Goal: Obtain resource: Download file/media

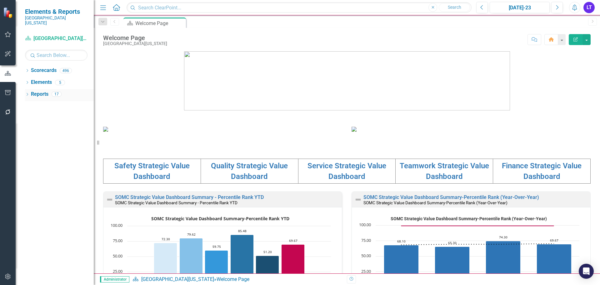
click at [41, 91] on link "Reports" at bounding box center [40, 94] width 18 height 7
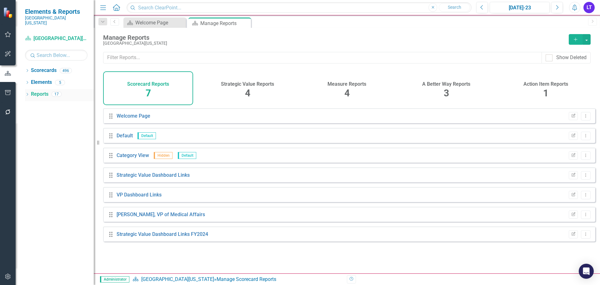
click at [26, 93] on icon "Dropdown" at bounding box center [27, 94] width 4 height 3
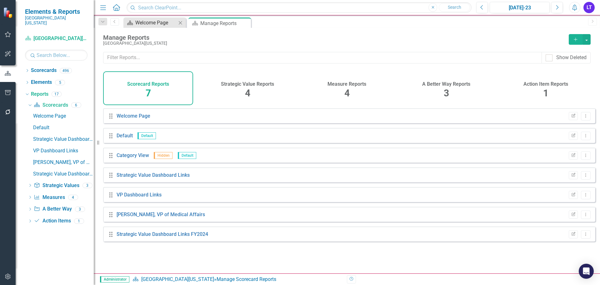
click at [155, 23] on div "Welcome Page" at bounding box center [155, 23] width 41 height 8
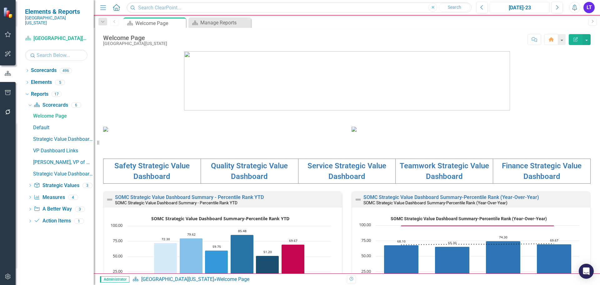
click at [518, 11] on div "[DATE]-23" at bounding box center [520, 8] width 56 height 8
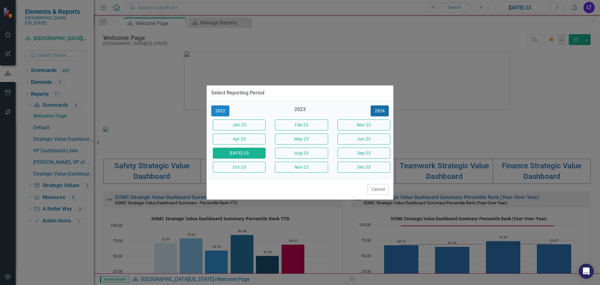
click at [376, 110] on button "2024" at bounding box center [380, 110] width 18 height 11
click at [377, 108] on button "2025" at bounding box center [380, 110] width 18 height 11
click at [306, 155] on button "Aug-25" at bounding box center [301, 153] width 53 height 11
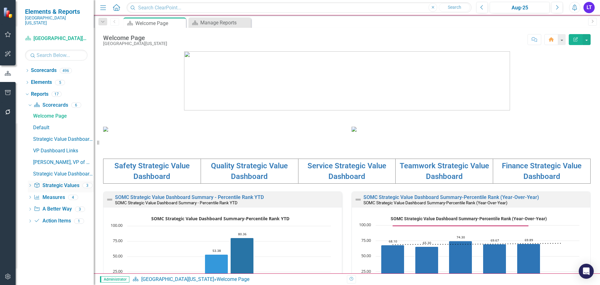
click at [31, 184] on icon "Dropdown" at bounding box center [30, 185] width 4 height 3
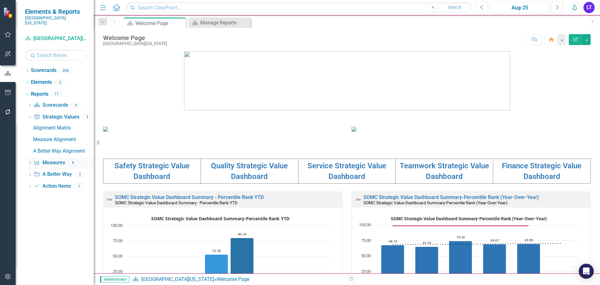
click at [31, 161] on icon "Dropdown" at bounding box center [30, 162] width 4 height 3
click at [53, 148] on div "Dashboard" at bounding box center [63, 151] width 61 height 6
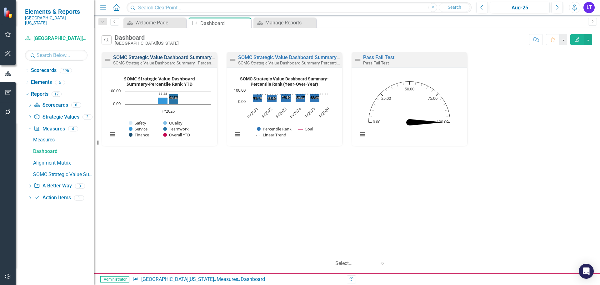
click at [160, 57] on link "SOMC Strategic Value Dashboard Summary - Percentile Rank YTD" at bounding box center [187, 57] width 149 height 6
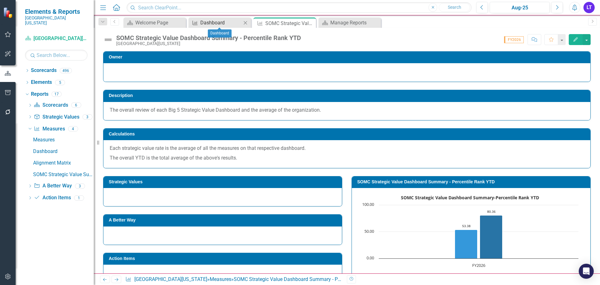
click at [230, 24] on div "Dashboard" at bounding box center [220, 23] width 41 height 8
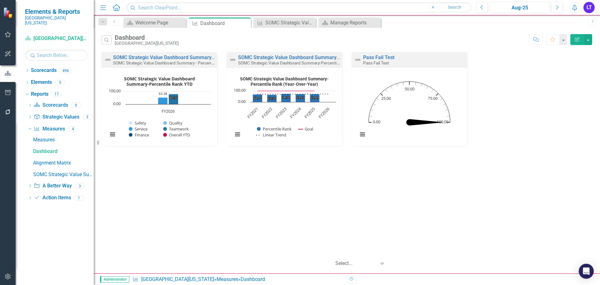
click at [181, 82] on text "SOMC Strategic Value Dashboard ​ Summary-Percentile Rank YTD" at bounding box center [159, 81] width 71 height 11
click at [178, 56] on link "SOMC Strategic Value Dashboard Summary - Percentile Rank YTD" at bounding box center [187, 57] width 149 height 6
click at [182, 76] on text "SOMC Strategic Value Dashboard ​ Summary-Percentile Rank YTD" at bounding box center [159, 81] width 71 height 11
click at [154, 26] on div "Welcome Page" at bounding box center [155, 23] width 41 height 8
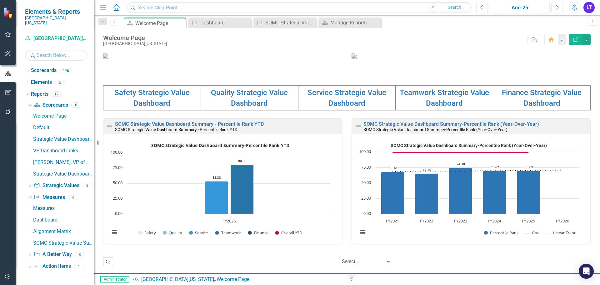
scroll to position [156, 0]
click at [158, 108] on link "Safety Strategic Value Dashboard" at bounding box center [151, 97] width 75 height 19
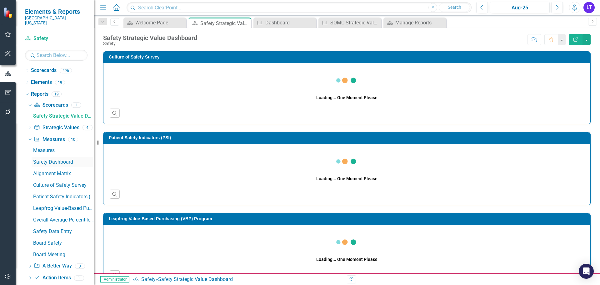
click at [52, 159] on div "Safety Dashboard" at bounding box center [63, 162] width 61 height 6
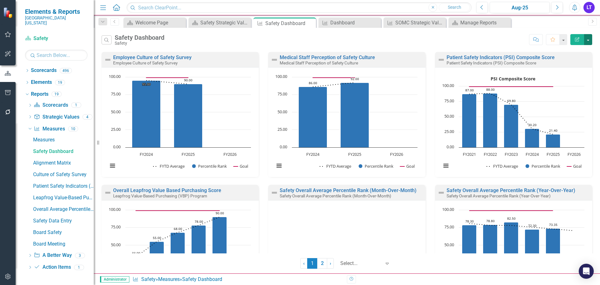
click at [591, 40] on button "button" at bounding box center [588, 39] width 8 height 11
click at [577, 73] on link "PowerPoint Export to PowerPoint" at bounding box center [561, 75] width 61 height 12
click at [504, 24] on icon "Close" at bounding box center [505, 22] width 6 height 5
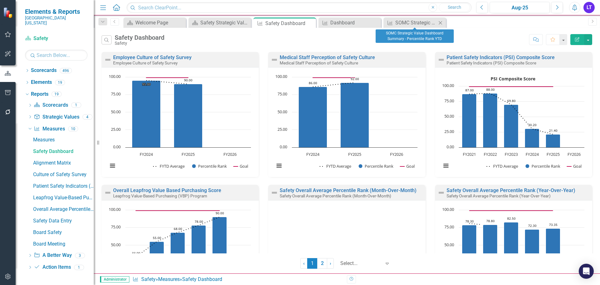
click at [442, 23] on icon "Close" at bounding box center [440, 22] width 6 height 5
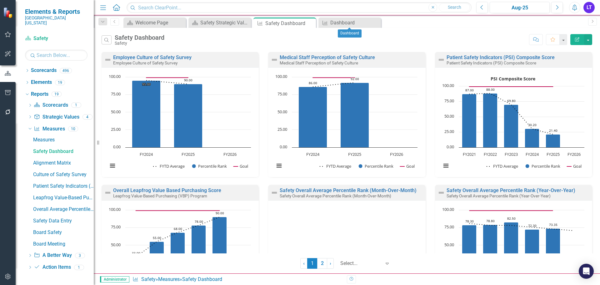
drag, startPoint x: 374, startPoint y: 23, endPoint x: 369, endPoint y: 22, distance: 4.8
click at [0, 0] on icon "Close" at bounding box center [0, 0] width 0 height 0
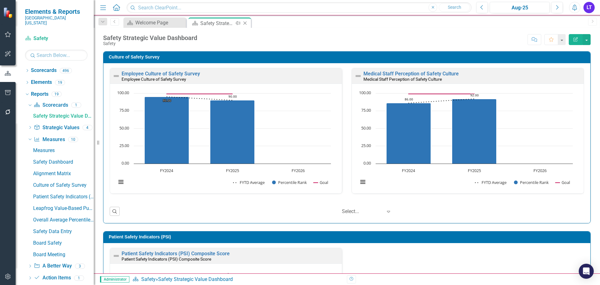
click at [245, 21] on icon "Close" at bounding box center [245, 23] width 6 height 5
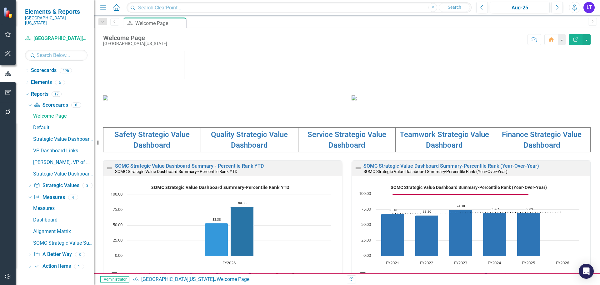
scroll to position [156, 0]
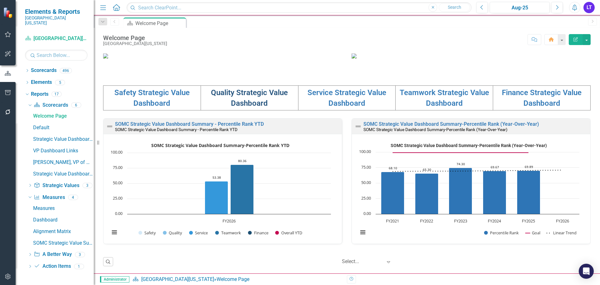
click at [255, 108] on link "Quality Strategic Value Dashboard" at bounding box center [249, 97] width 77 height 19
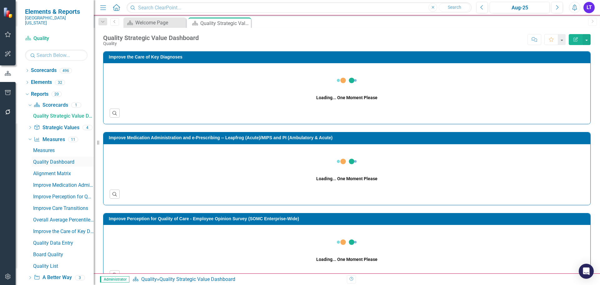
click at [58, 159] on div "Quality Dashboard" at bounding box center [63, 162] width 61 height 6
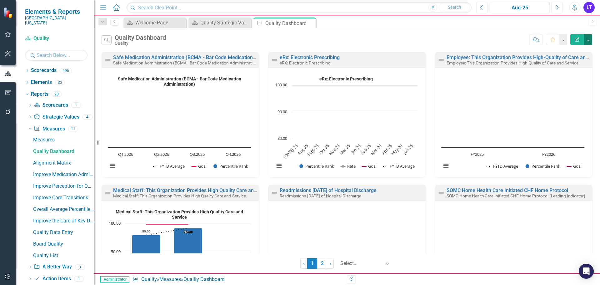
click at [587, 41] on button "button" at bounding box center [588, 39] width 8 height 11
click at [569, 75] on link "PowerPoint Export to PowerPoint" at bounding box center [561, 75] width 61 height 12
click at [307, 23] on icon "Close" at bounding box center [310, 23] width 6 height 5
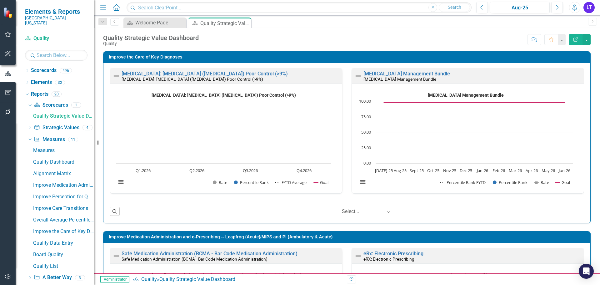
click at [308, 23] on div "Scorecard Welcome Page Close Scorecard Quality Strategic Value Dashboard Pin Cl…" at bounding box center [353, 23] width 463 height 10
click at [243, 22] on icon "Close" at bounding box center [245, 23] width 6 height 5
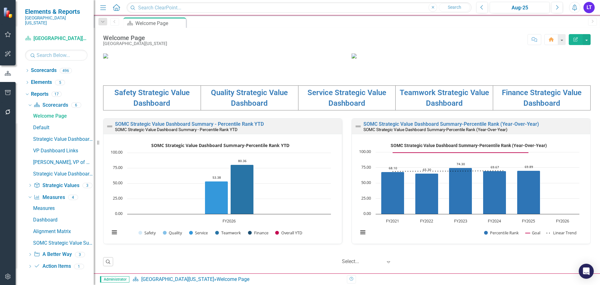
scroll to position [125, 0]
click at [330, 108] on link "Service Strategic Value Dashboard" at bounding box center [347, 97] width 79 height 19
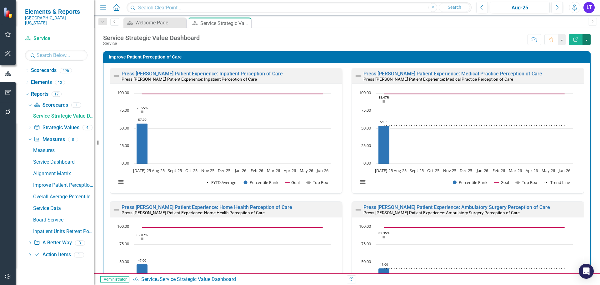
click at [587, 38] on button "button" at bounding box center [587, 39] width 8 height 11
click at [472, 36] on div "Score: N/A Aug-25 Completed Comment Favorite Edit Report" at bounding box center [397, 39] width 388 height 11
click at [49, 159] on div "Service Dashboard" at bounding box center [63, 162] width 61 height 6
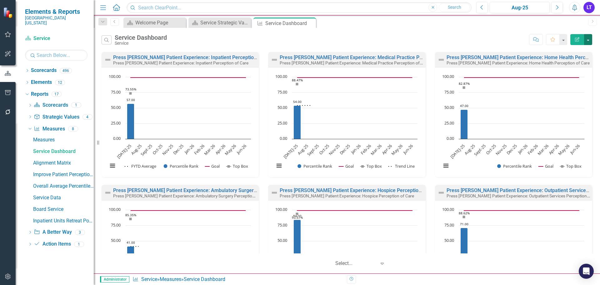
click at [588, 40] on button "button" at bounding box center [588, 39] width 8 height 11
click at [570, 70] on link "PowerPoint Export to PowerPoint" at bounding box center [561, 75] width 61 height 12
click at [311, 24] on icon at bounding box center [309, 23] width 3 height 3
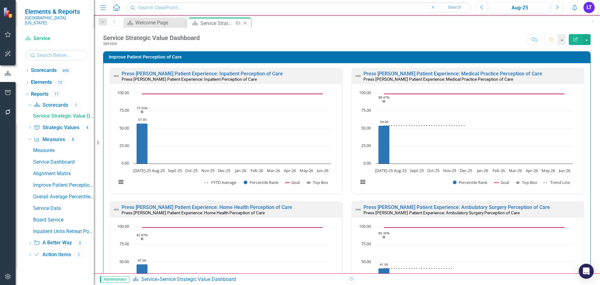
scroll to position [0, 13]
click at [247, 25] on icon "Close" at bounding box center [245, 23] width 6 height 5
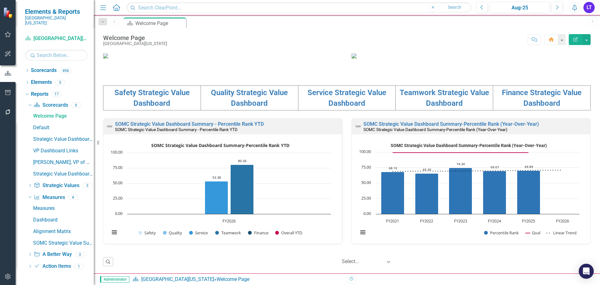
scroll to position [188, 0]
click at [425, 108] on link "Teamwork Strategic Value Dashboard" at bounding box center [444, 97] width 89 height 19
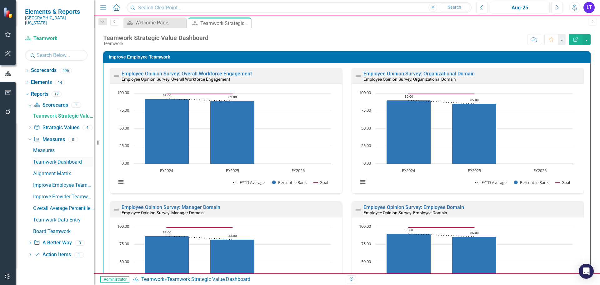
click at [51, 159] on div "Teamwork Dashboard" at bounding box center [63, 162] width 61 height 6
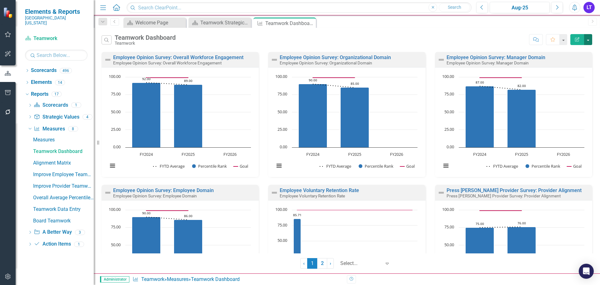
click at [589, 39] on button "button" at bounding box center [588, 39] width 8 height 11
click at [569, 73] on link "PowerPoint Export to PowerPoint" at bounding box center [561, 75] width 61 height 12
click at [311, 24] on icon "Close" at bounding box center [310, 23] width 6 height 5
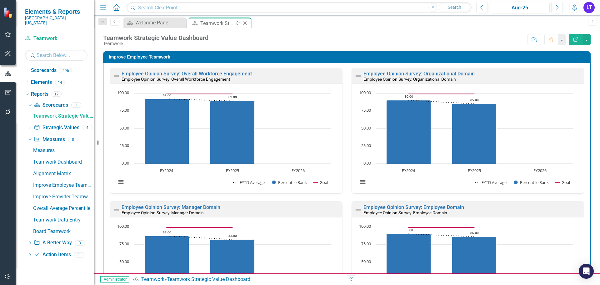
click at [245, 23] on icon at bounding box center [244, 23] width 3 height 3
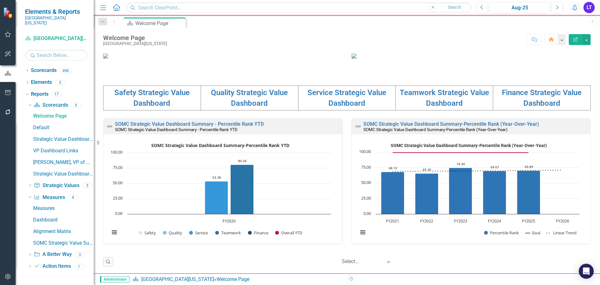
scroll to position [188, 0]
drag, startPoint x: 509, startPoint y: 127, endPoint x: 512, endPoint y: 125, distance: 4.1
click at [509, 110] on td "Finance Strategic Value Dashboard" at bounding box center [542, 97] width 98 height 25
click at [516, 108] on link "Finance Strategic Value Dashboard" at bounding box center [542, 97] width 80 height 19
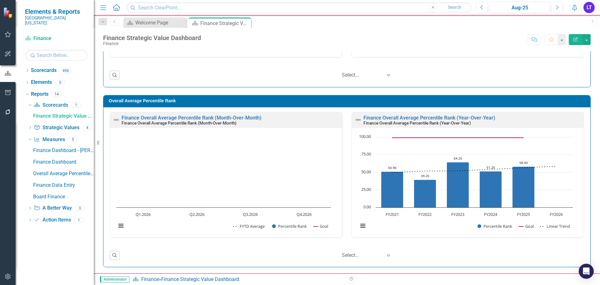
scroll to position [0, 0]
click at [583, 39] on button "button" at bounding box center [587, 39] width 8 height 11
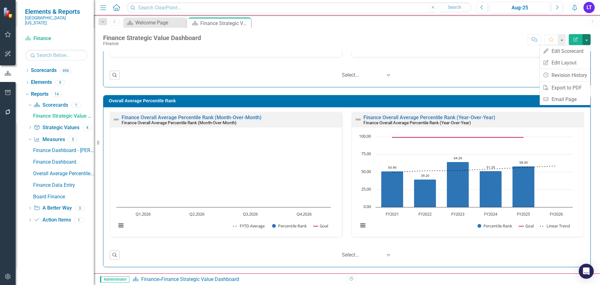
drag, startPoint x: 487, startPoint y: 82, endPoint x: 460, endPoint y: 78, distance: 27.4
click at [44, 159] on div "Finance Dashboard" at bounding box center [63, 162] width 61 height 6
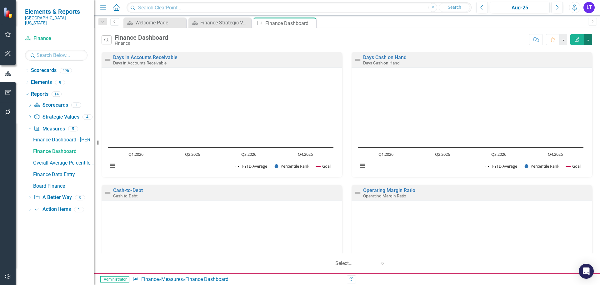
click at [589, 40] on button "button" at bounding box center [588, 39] width 8 height 11
click at [214, 23] on div "Finance Strategic Value Dashboard" at bounding box center [220, 23] width 41 height 8
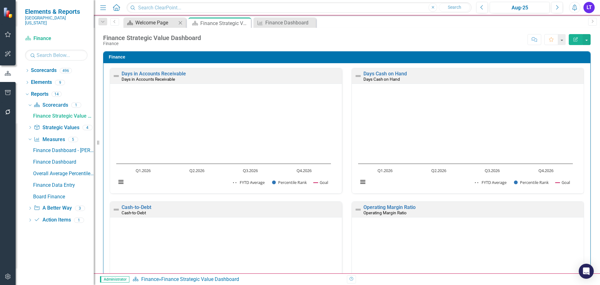
click at [156, 24] on div "Welcome Page" at bounding box center [155, 23] width 41 height 8
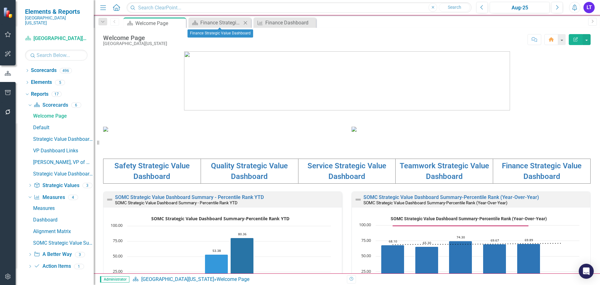
click at [243, 23] on icon "Close" at bounding box center [245, 22] width 6 height 5
click at [0, 0] on icon at bounding box center [0, 0] width 0 height 0
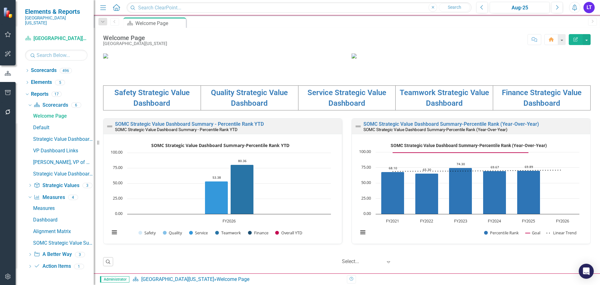
scroll to position [0, 0]
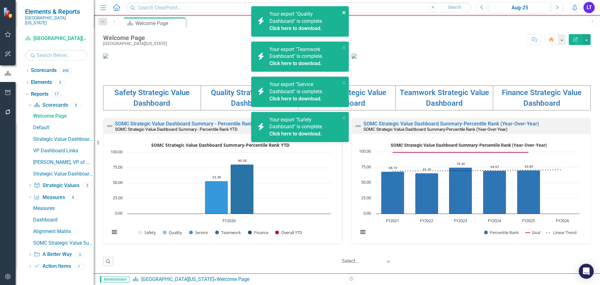
click at [343, 10] on icon "close" at bounding box center [344, 12] width 4 height 5
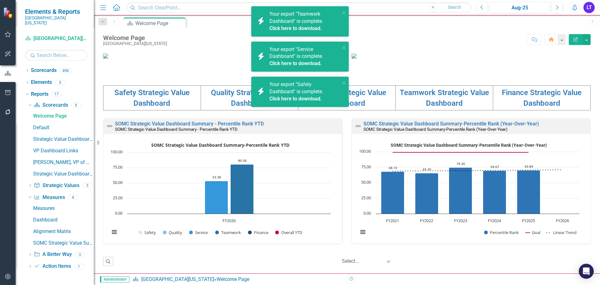
click at [342, 12] on div "icon.bolt Your export "Teamwork Dashboard" is complete. Click here to download." at bounding box center [298, 21] width 88 height 25
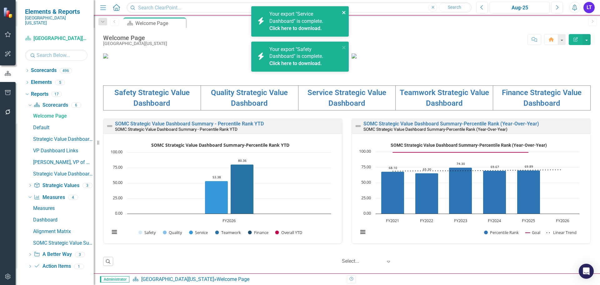
click at [344, 12] on icon "close" at bounding box center [343, 12] width 3 height 3
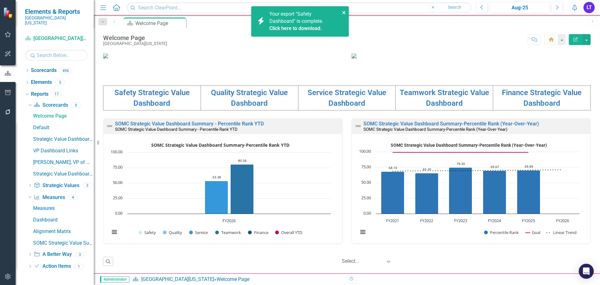
click at [344, 13] on icon "close" at bounding box center [343, 12] width 3 height 3
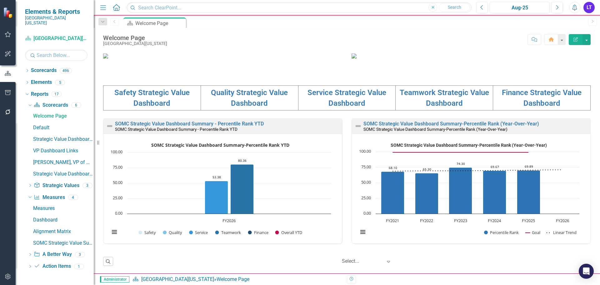
scroll to position [184, 0]
click at [499, 4] on div "Aug-25" at bounding box center [520, 8] width 56 height 8
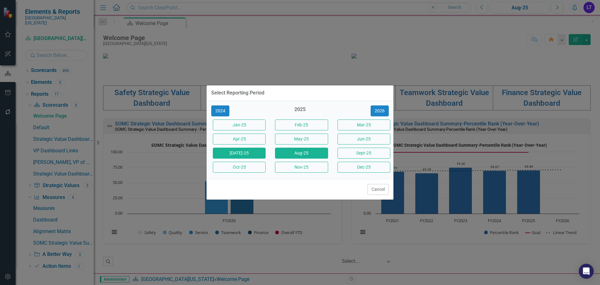
click at [243, 155] on button "[DATE]-25" at bounding box center [239, 153] width 53 height 11
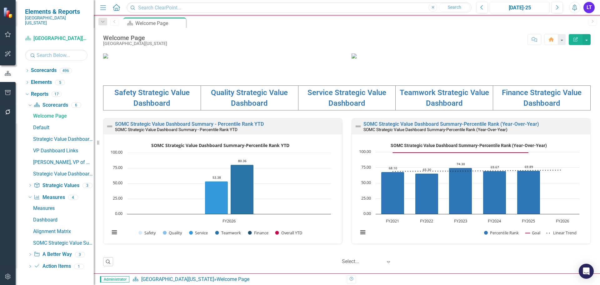
scroll to position [188, 0]
click at [176, 108] on link "Safety Strategic Value Dashboard" at bounding box center [151, 97] width 75 height 19
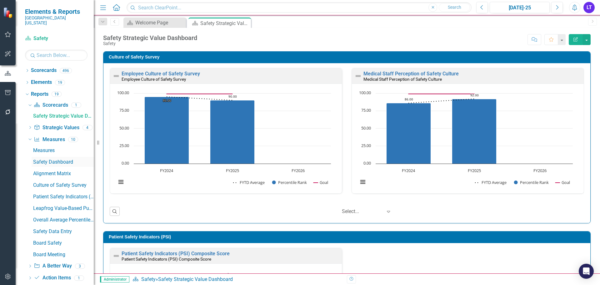
click at [46, 159] on div "Safety Dashboard" at bounding box center [63, 162] width 61 height 6
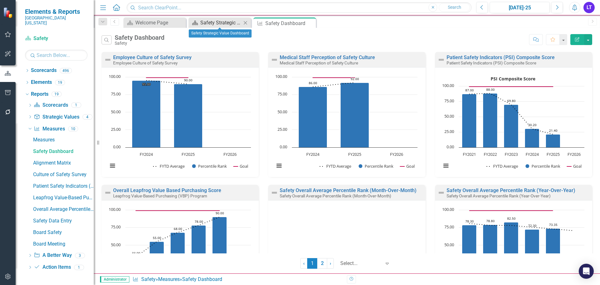
click at [223, 24] on div "Safety Strategic Value Dashboard" at bounding box center [220, 23] width 41 height 8
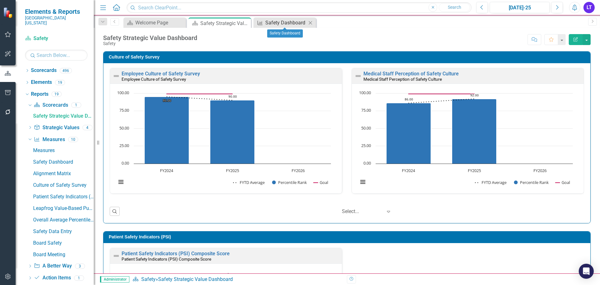
click at [279, 25] on div "Safety Dashboard" at bounding box center [285, 23] width 41 height 8
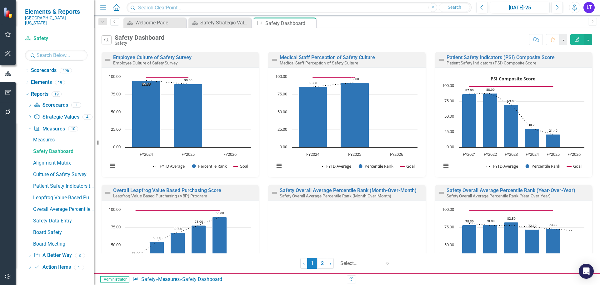
drag, startPoint x: 313, startPoint y: 24, endPoint x: 277, endPoint y: 26, distance: 36.0
click at [0, 0] on icon "Close" at bounding box center [0, 0] width 0 height 0
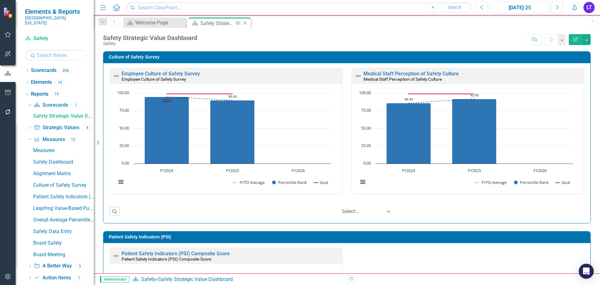
click at [248, 23] on icon "Close" at bounding box center [245, 23] width 6 height 5
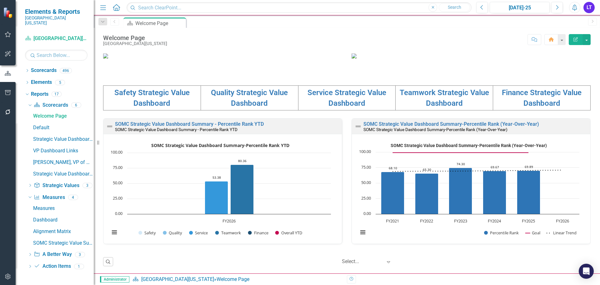
scroll to position [215, 0]
click at [245, 89] on link "Quality Strategic Value Dashboard" at bounding box center [249, 97] width 77 height 19
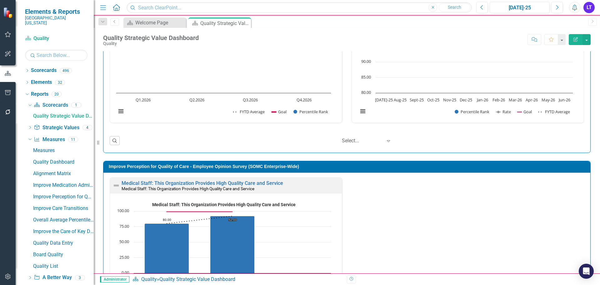
scroll to position [344, 0]
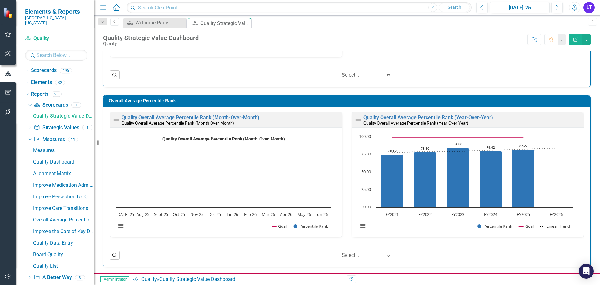
scroll to position [0, 0]
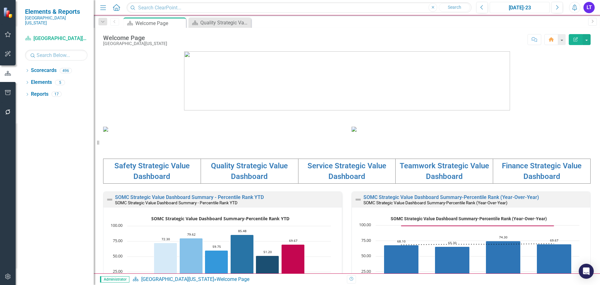
click at [544, 9] on div "[DATE]-23" at bounding box center [520, 8] width 56 height 8
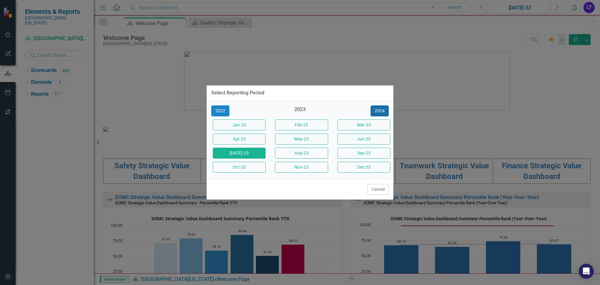
click at [380, 110] on button "2024" at bounding box center [380, 110] width 18 height 11
click at [379, 111] on button "2025" at bounding box center [380, 110] width 18 height 11
click at [253, 153] on button "[DATE]-25" at bounding box center [239, 153] width 53 height 11
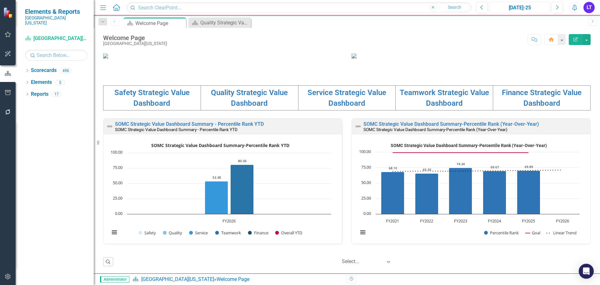
scroll to position [156, 0]
click at [532, 108] on link "Finance Strategic Value Dashboard" at bounding box center [542, 97] width 80 height 19
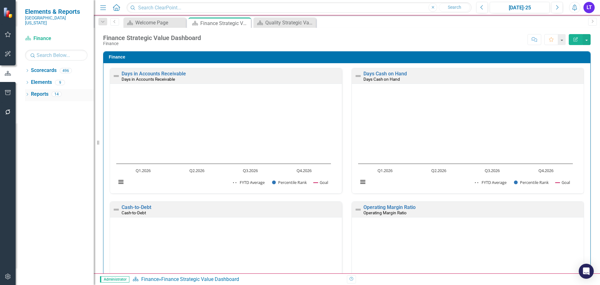
click at [27, 92] on div "Dropdown" at bounding box center [27, 94] width 4 height 5
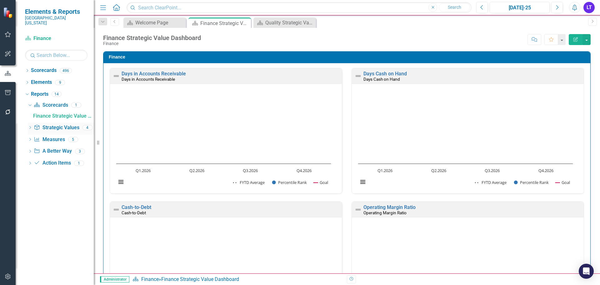
click at [30, 126] on icon "Dropdown" at bounding box center [30, 127] width 4 height 3
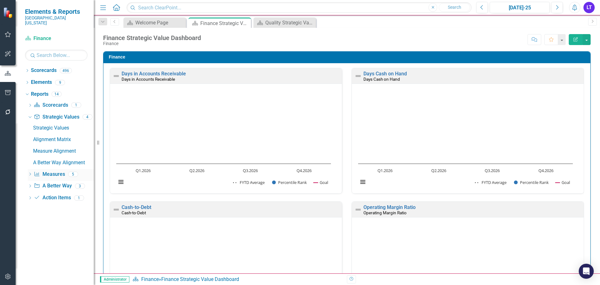
click at [31, 173] on icon "Dropdown" at bounding box center [30, 174] width 4 height 3
click at [48, 148] on div "Finance Dashboard" at bounding box center [63, 151] width 61 height 6
